Goal: Find contact information: Find contact information

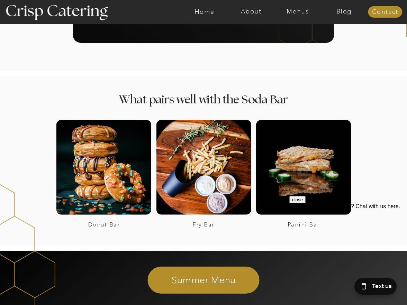
scroll to position [879, 0]
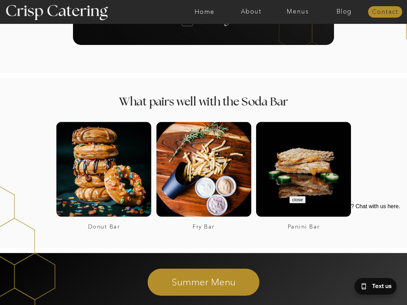
click at [394, 11] on nav "Contact" at bounding box center [385, 12] width 34 height 7
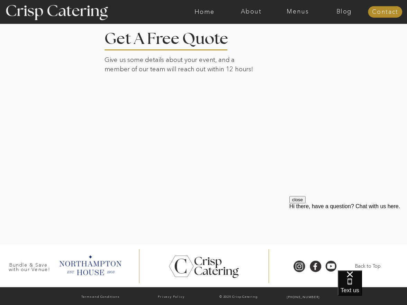
click at [319, 181] on div at bounding box center [203, 128] width 472 height 231
click at [294, 210] on div "close Hi there, have a question? Chat with us here." at bounding box center [348, 202] width 118 height 13
click at [296, 210] on div "close Hi there, have a question? Chat with us here." at bounding box center [348, 202] width 118 height 13
click at [306, 203] on button "close" at bounding box center [297, 199] width 16 height 7
click at [297, 268] on div at bounding box center [299, 266] width 15 height 12
